Goal: Task Accomplishment & Management: Complete application form

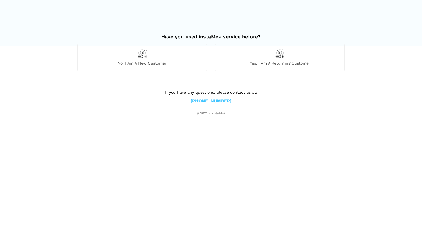
click at [147, 55] on div "No, I am a new customer" at bounding box center [142, 57] width 130 height 27
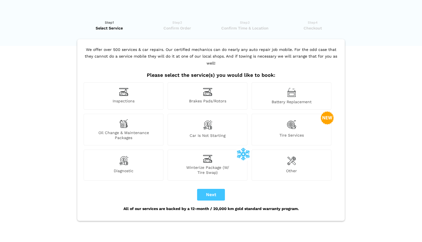
click at [210, 88] on img at bounding box center [207, 92] width 9 height 9
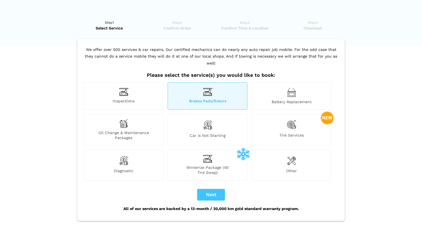
click at [293, 158] on img at bounding box center [291, 160] width 9 height 11
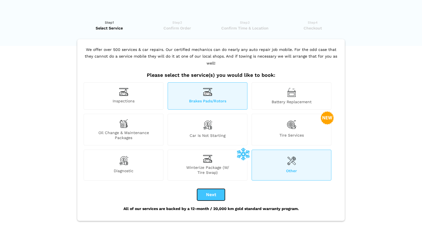
click at [202, 189] on button "Next" at bounding box center [211, 195] width 28 height 12
checkbox input "true"
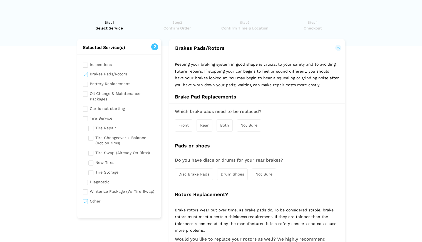
click at [205, 124] on span "Rear" at bounding box center [204, 125] width 9 height 4
click at [196, 174] on span "Disc Brake Pads" at bounding box center [194, 174] width 31 height 4
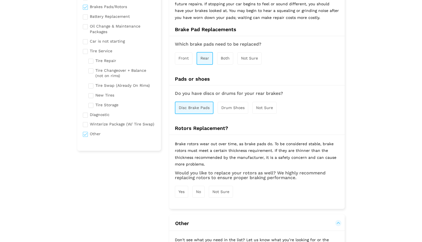
scroll to position [78, 0]
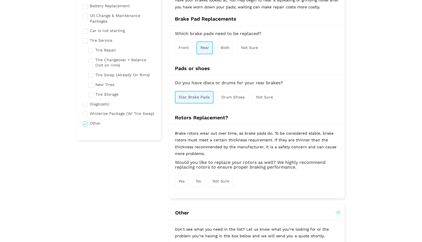
click at [222, 178] on div "Not Sure" at bounding box center [221, 181] width 24 height 12
click at [378, 112] on lik "Have you used instaMek service before? No, I am a new customer Yes, I am a retu…" at bounding box center [211, 165] width 422 height 459
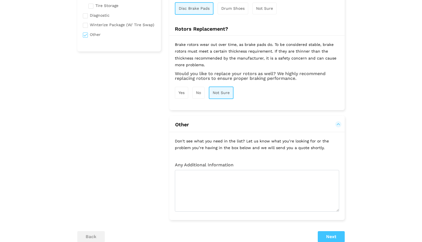
scroll to position [167, 0]
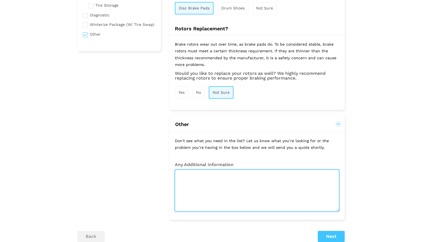
click at [223, 177] on textarea at bounding box center [257, 191] width 164 height 42
paste textarea "serpentine belt replacement"
click at [273, 176] on textarea "serpentine belt replacement as well as ther rear brakes" at bounding box center [257, 191] width 164 height 42
click at [179, 175] on textarea "serpentine belt replacement as well as the rear brakes" at bounding box center [257, 191] width 164 height 42
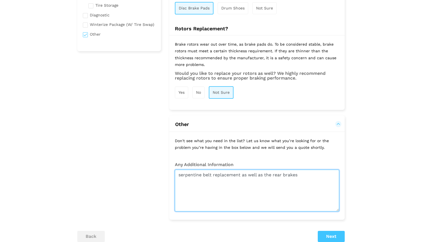
click at [184, 181] on textarea "serpentine belt replacement as well as the rear brakes" at bounding box center [257, 191] width 164 height 42
click at [180, 174] on textarea "serpentine belt replacement as well as the rear brakes" at bounding box center [257, 191] width 164 height 42
click at [297, 173] on textarea "serpentine belt replacement as well as the rear brakes" at bounding box center [257, 191] width 164 height 42
click at [301, 176] on textarea "serpentine belt replacement as well as the rear brakes" at bounding box center [257, 191] width 164 height 42
paste textarea "In the next couple of days i was looking to get"
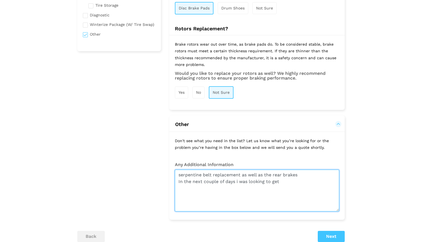
click at [179, 182] on textarea "serpentine belt replacement as well as the rear brakes In the next couple of da…" at bounding box center [257, 191] width 164 height 42
drag, startPoint x: 259, startPoint y: 182, endPoint x: 308, endPoint y: 187, distance: 49.0
click at [308, 187] on textarea "serpentine belt replacement as well as the rear brakes Hopefully In the next co…" at bounding box center [257, 191] width 164 height 42
click at [179, 175] on textarea "serpentine belt replacement as well as the rear brakes Hopefully In the next co…" at bounding box center [257, 191] width 164 height 42
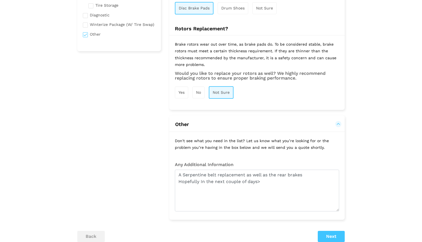
click at [381, 161] on lik "Have you used instaMek service before? No, I am a new customer Yes, I am a retu…" at bounding box center [211, 76] width 422 height 459
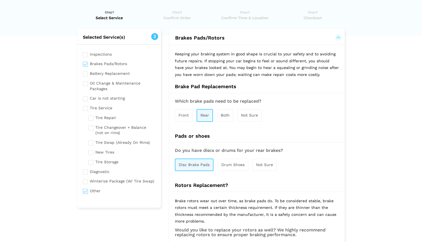
scroll to position [0, 0]
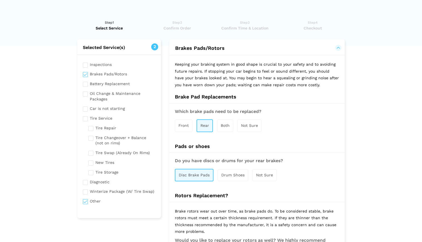
click at [383, 153] on lik "Have you used instaMek service before? No, I am a new customer Yes, I am a retu…" at bounding box center [211, 243] width 422 height 459
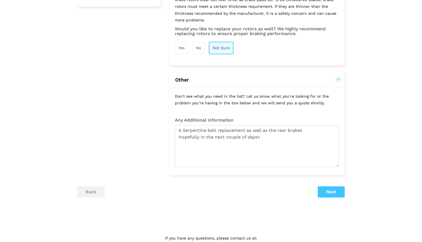
scroll to position [223, 0]
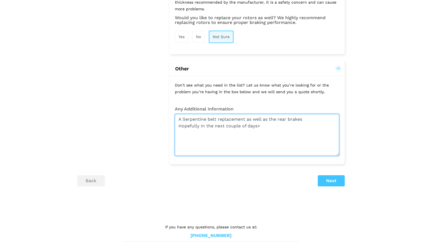
click at [258, 126] on textarea "A Serpentine belt replacement as well as the rear brakes Hopefully In the next …" at bounding box center [257, 135] width 164 height 42
type textarea "A Serpentine belt replacement as well as the rear brakes Hopefully In the next …"
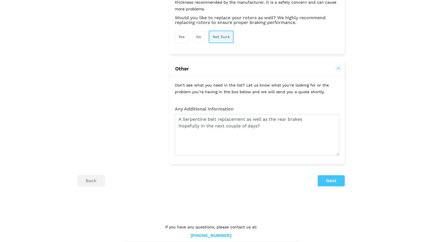
click at [377, 164] on lik "Have you used instaMek service before? No, I am a new customer Yes, I am a retu…" at bounding box center [211, 21] width 422 height 459
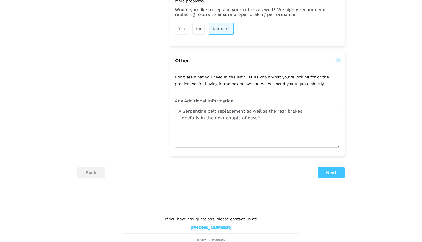
scroll to position [231, 0]
click at [328, 171] on button "Next" at bounding box center [331, 171] width 27 height 11
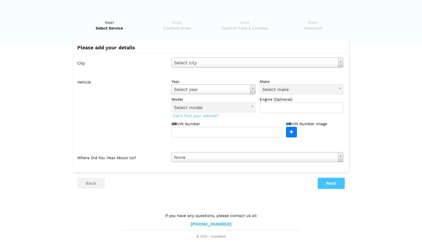
scroll to position [0, 0]
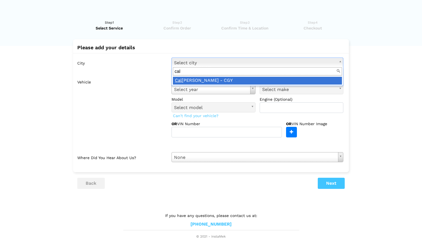
type input "cal"
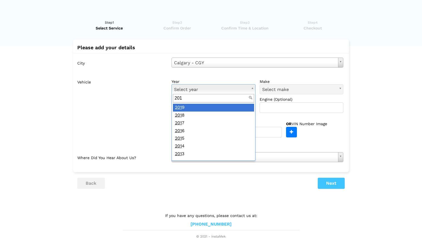
type input "2013"
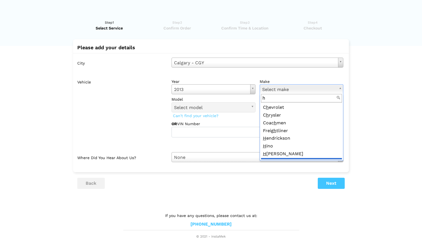
scroll to position [6, 0]
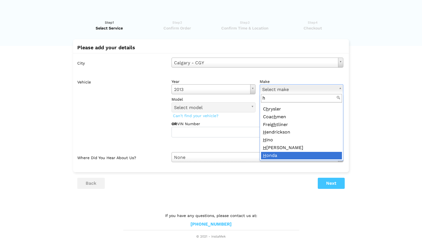
type input "h"
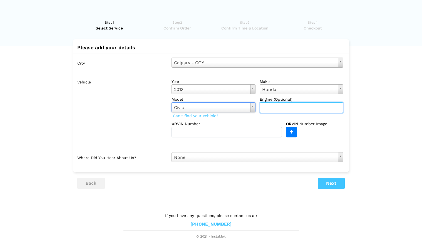
click at [290, 110] on input "text" at bounding box center [302, 107] width 84 height 11
click at [322, 136] on div "OR VIN Number Image" at bounding box center [314, 129] width 57 height 16
click at [393, 145] on lik "Have you used instaMek service before? No, I am a new customer Yes, I am a retu…" at bounding box center [211, 126] width 422 height 225
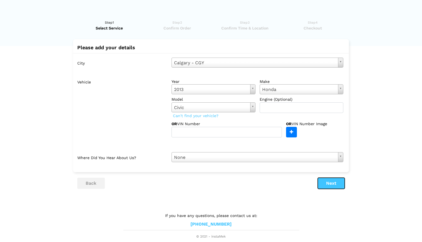
click at [336, 183] on button "Next" at bounding box center [331, 183] width 27 height 11
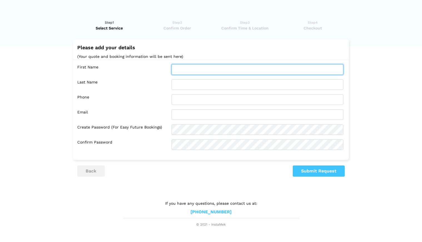
click at [203, 70] on input "text" at bounding box center [258, 69] width 172 height 11
type input "[PERSON_NAME]"
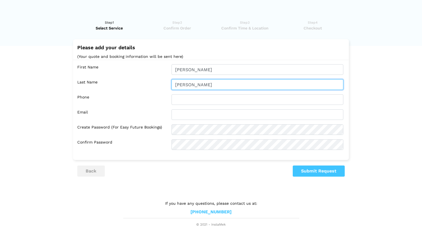
type input "[PERSON_NAME]"
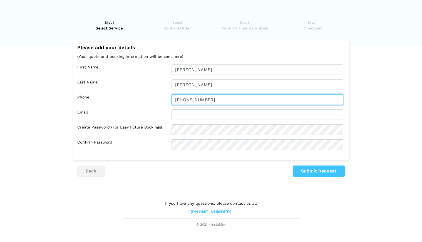
type input "[PHONE_NUMBER]"
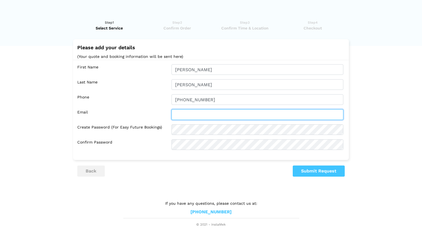
click at [186, 112] on input "text" at bounding box center [258, 114] width 172 height 11
type input "[EMAIL_ADDRESS][DOMAIN_NAME]"
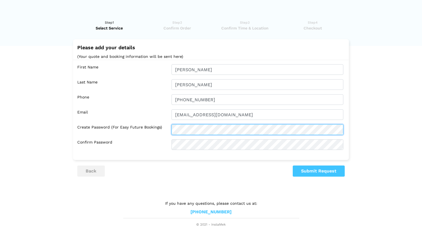
click at [123, 128] on div "Create Password (for easy future bookings)" at bounding box center [212, 129] width 270 height 11
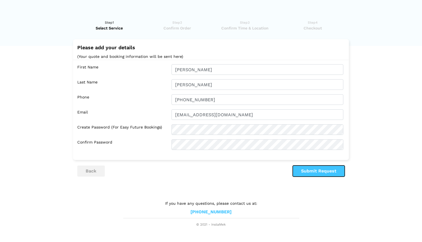
click at [314, 171] on button "Submit Request" at bounding box center [319, 171] width 52 height 11
